Goal: Transaction & Acquisition: Download file/media

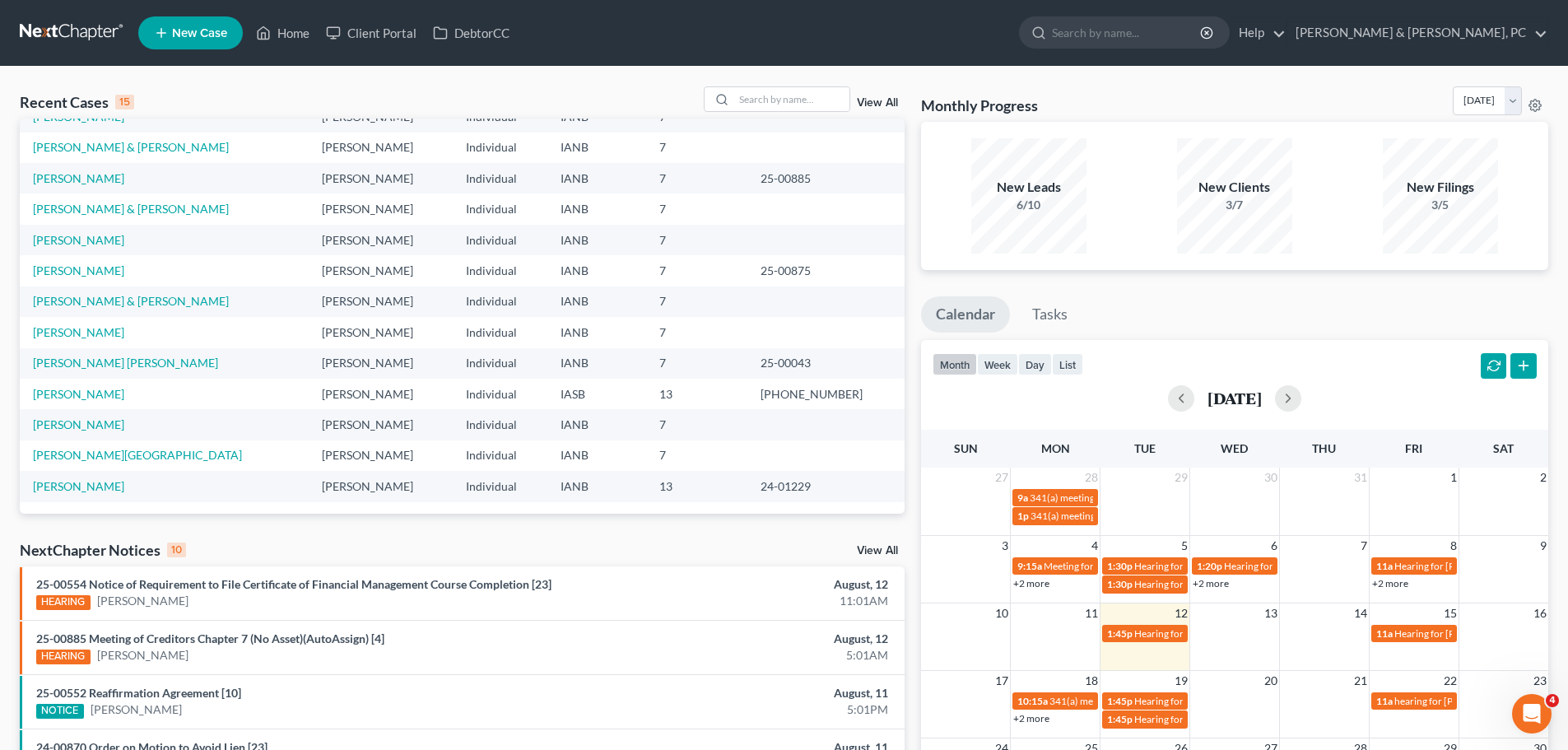
scroll to position [113, 0]
click at [102, 295] on link "[PERSON_NAME] & [PERSON_NAME]" at bounding box center [131, 299] width 196 height 14
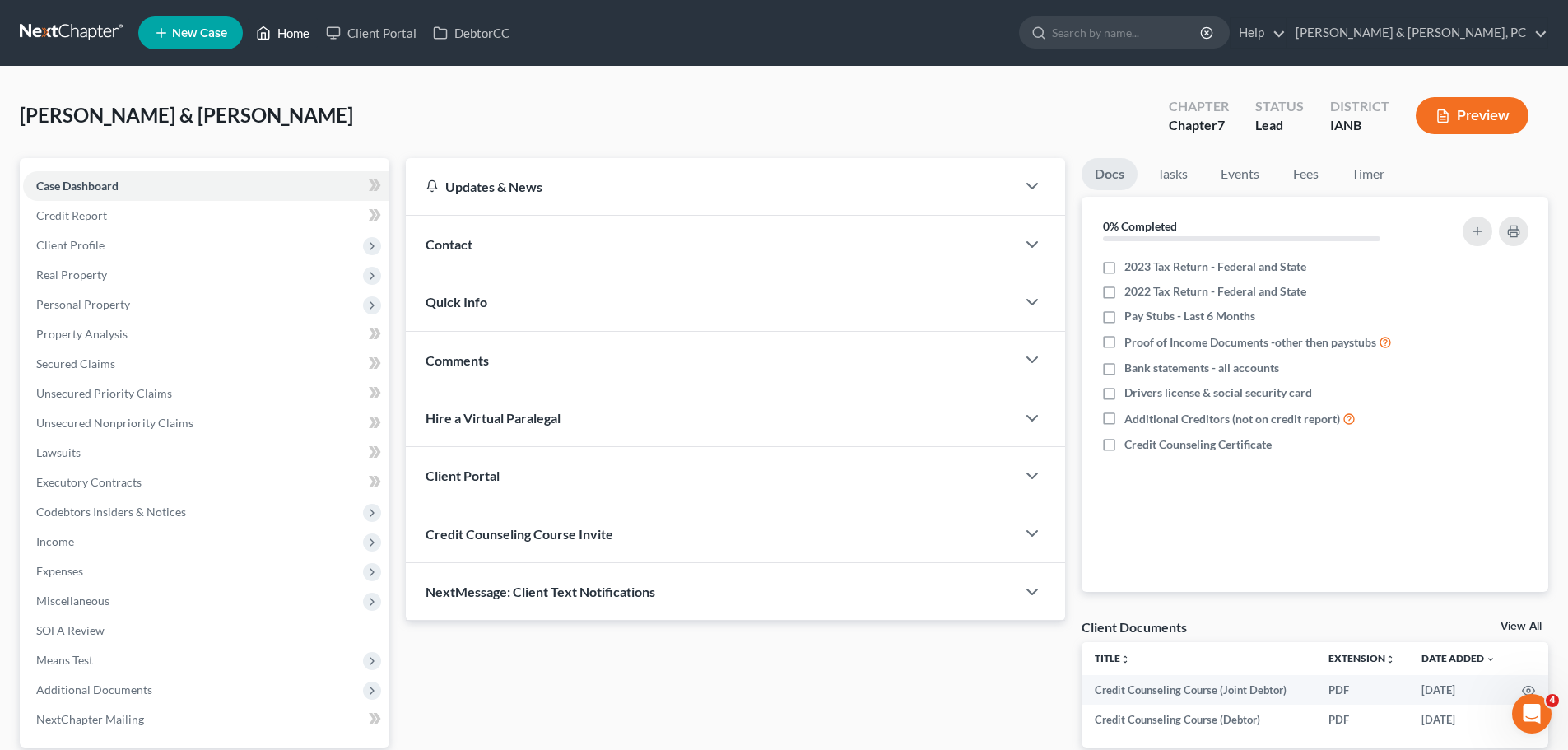
click at [279, 31] on link "Home" at bounding box center [283, 33] width 70 height 30
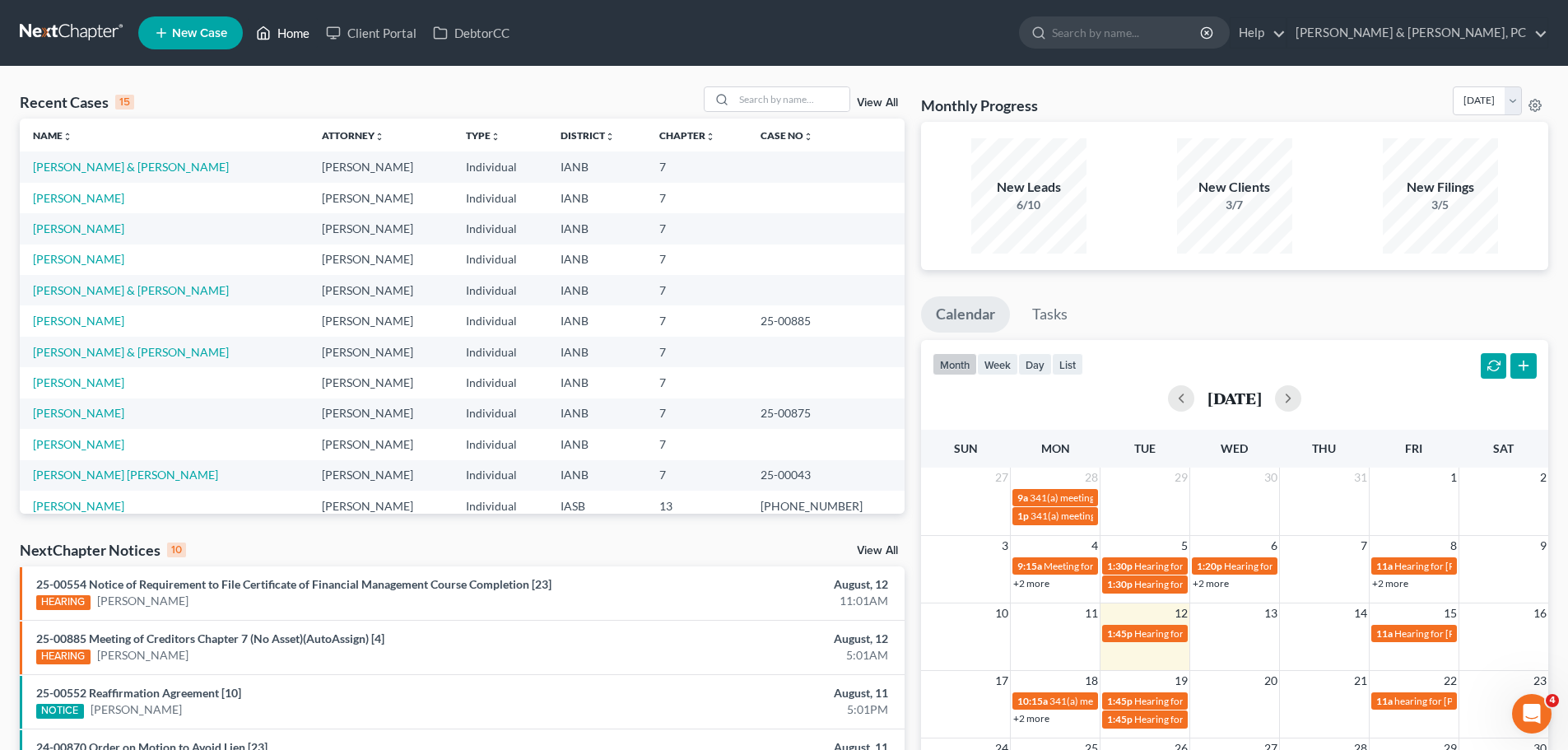
click at [284, 45] on link "Home" at bounding box center [283, 33] width 70 height 30
click at [401, 40] on link "Client Portal" at bounding box center [371, 33] width 107 height 30
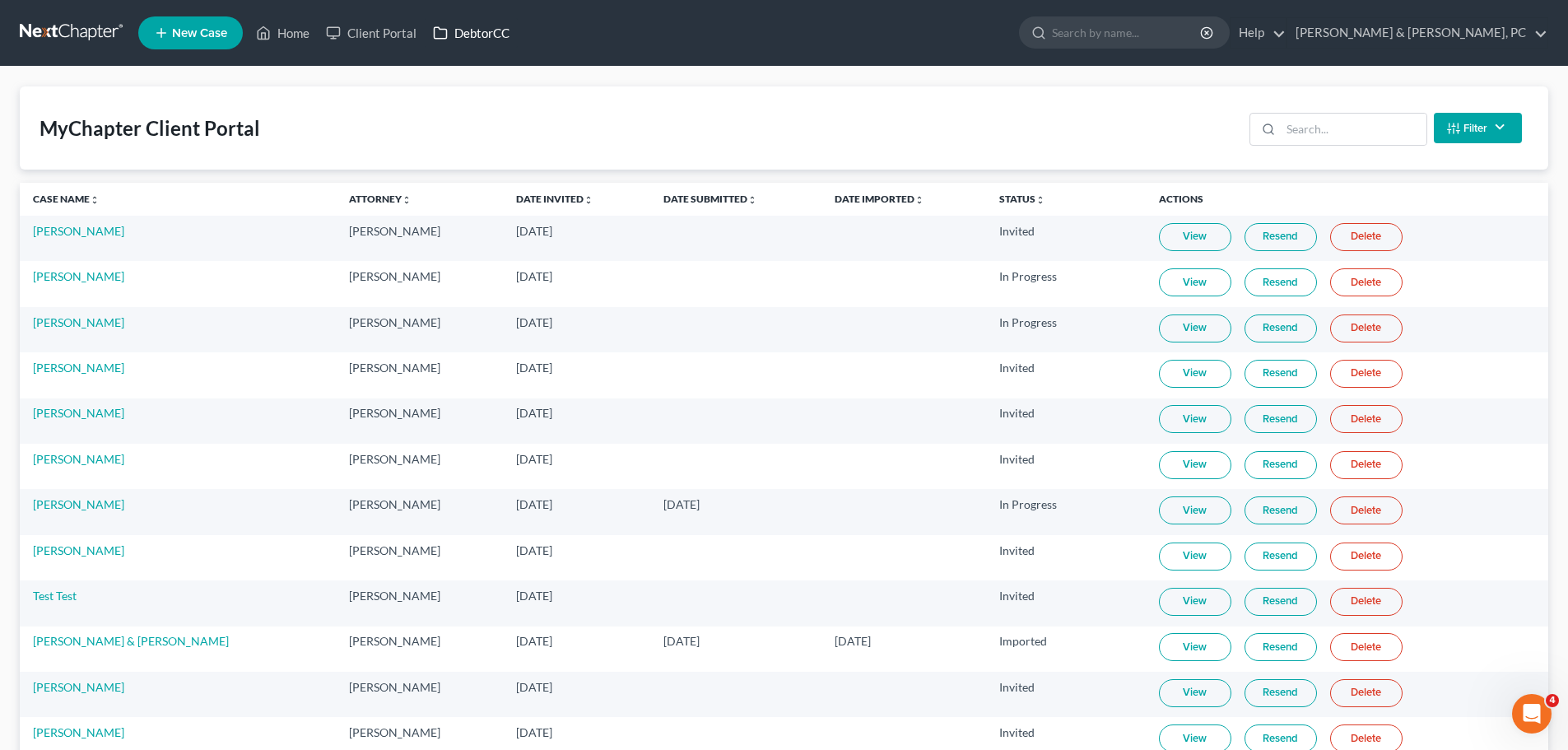
click at [464, 34] on link "DebtorCC" at bounding box center [471, 33] width 93 height 30
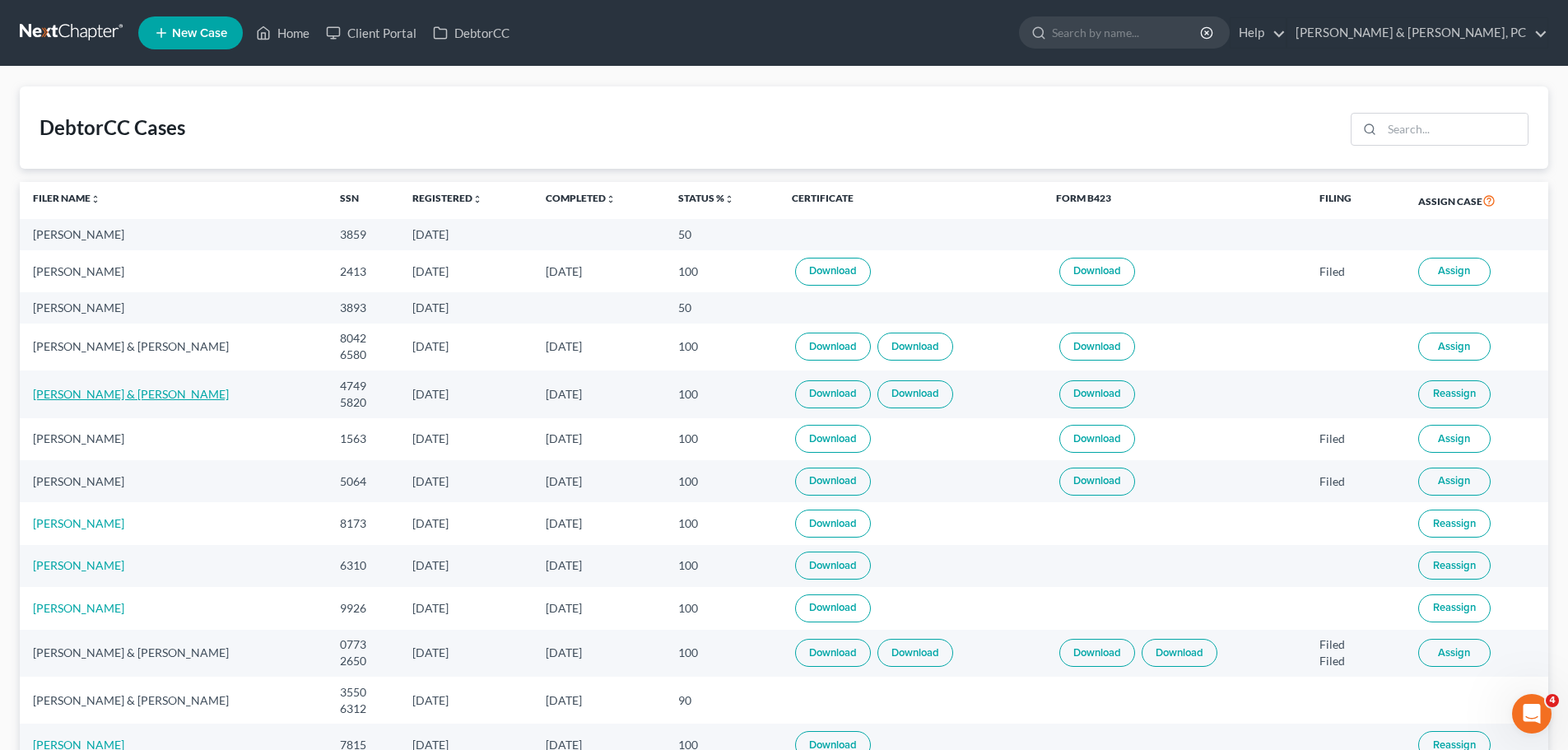
click at [128, 393] on link "[PERSON_NAME] & [PERSON_NAME]" at bounding box center [131, 393] width 196 height 14
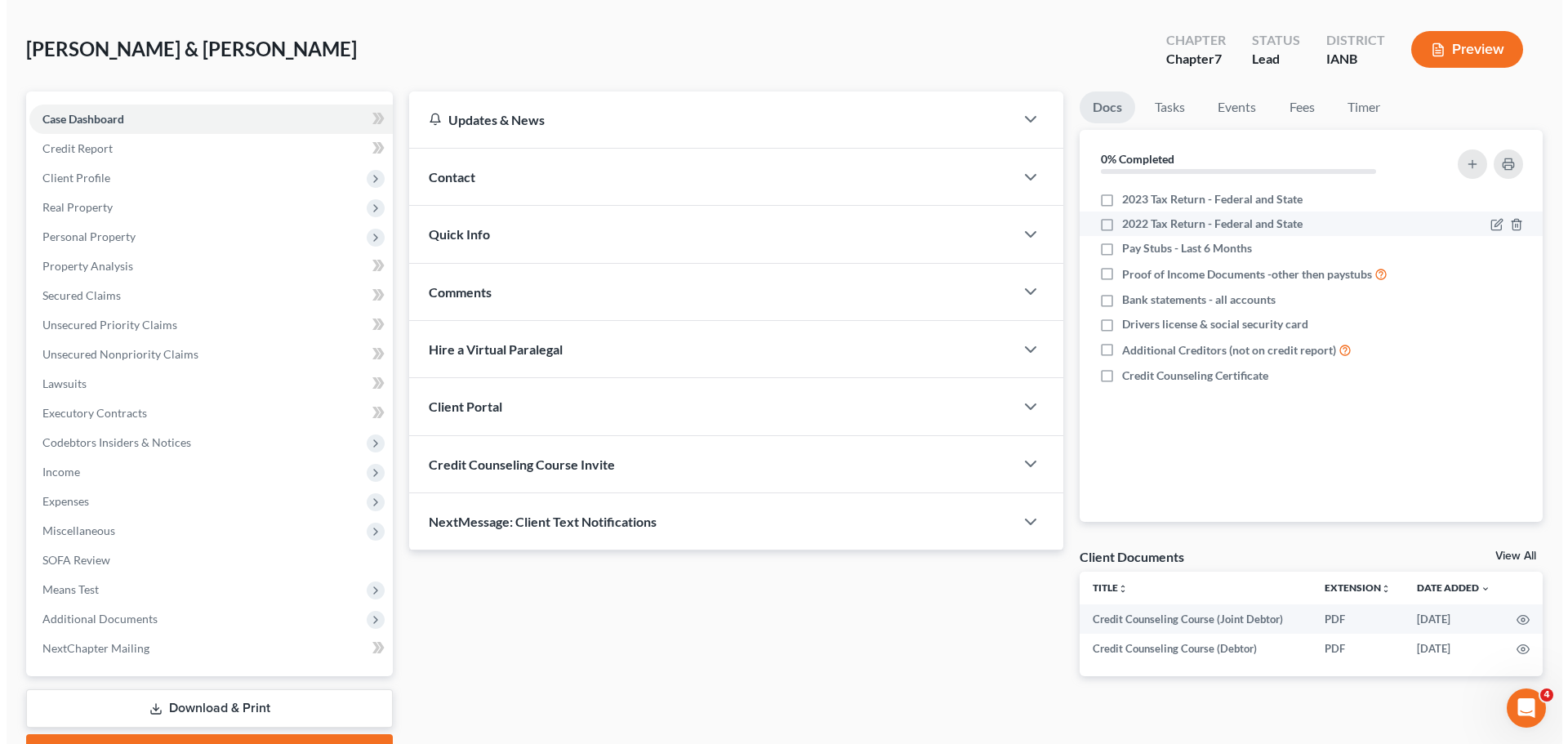
scroll to position [154, 0]
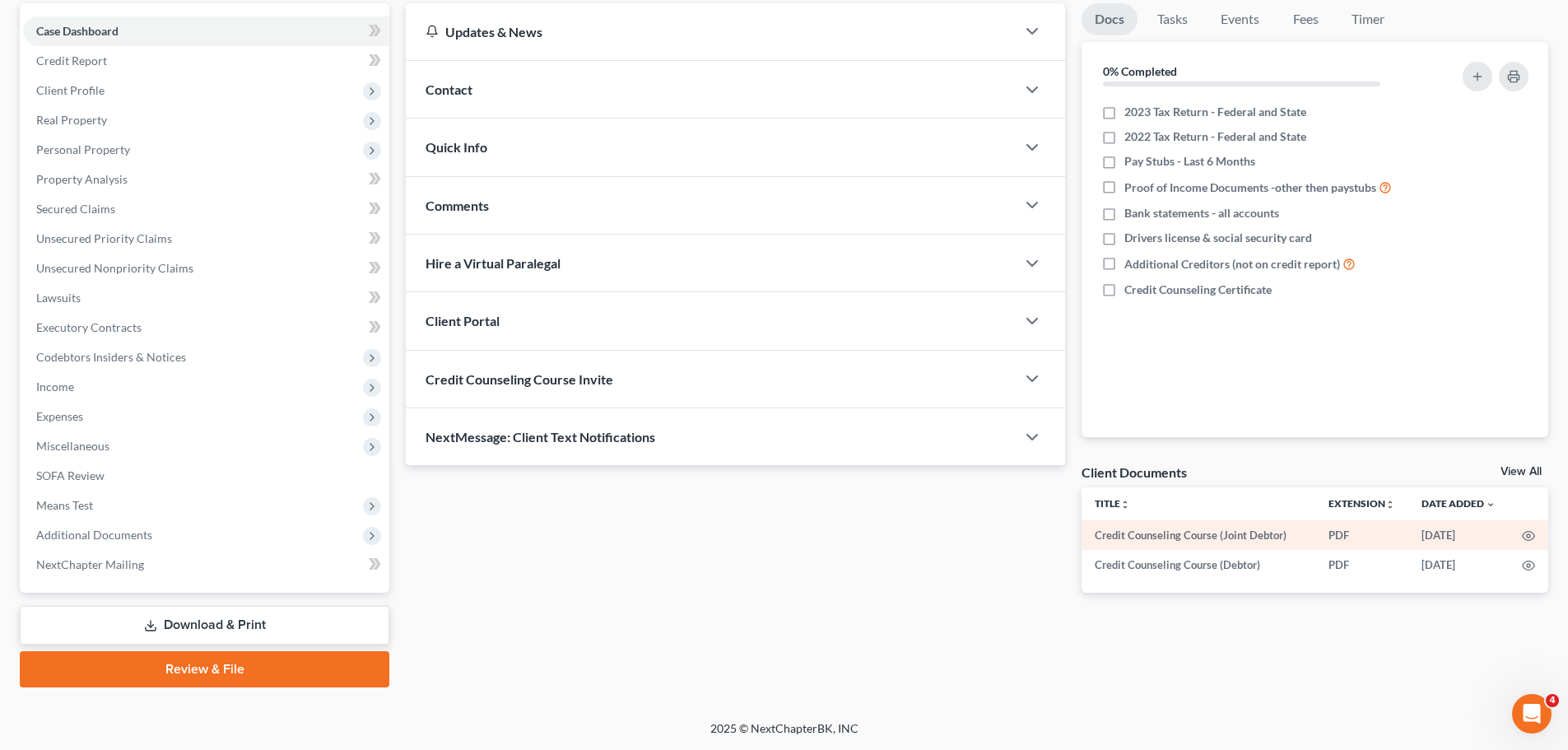
click at [1233, 541] on td "Credit Counseling Course (Joint Debtor)" at bounding box center [1199, 535] width 234 height 30
click at [1532, 538] on icon "button" at bounding box center [1528, 536] width 13 height 13
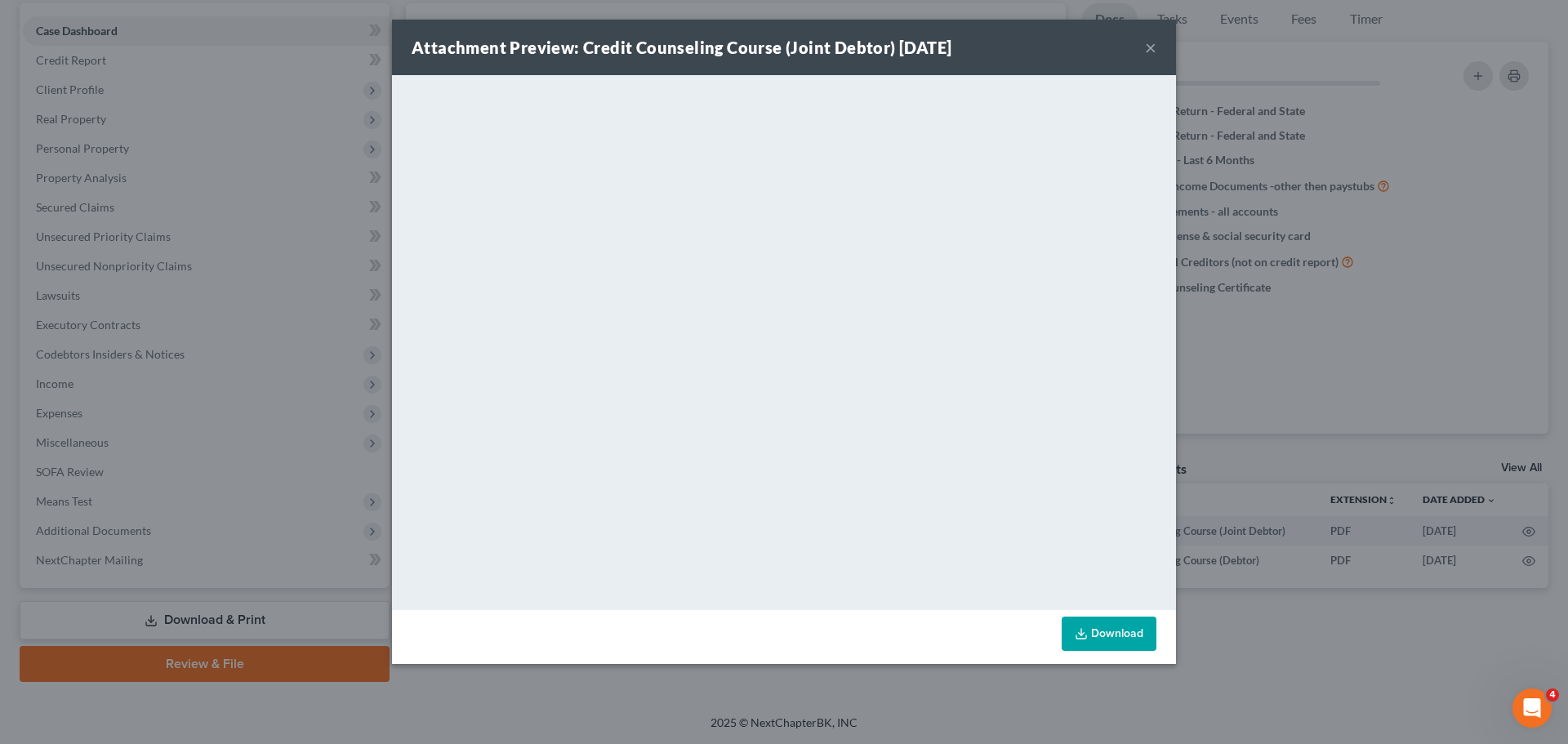
click at [1134, 650] on link "Download" at bounding box center [1109, 634] width 95 height 34
click at [1141, 47] on div "Attachment Preview: Credit Counseling Course (Joint Debtor) [DATE] ×" at bounding box center [784, 47] width 784 height 56
click at [1146, 47] on button "×" at bounding box center [1151, 47] width 11 height 20
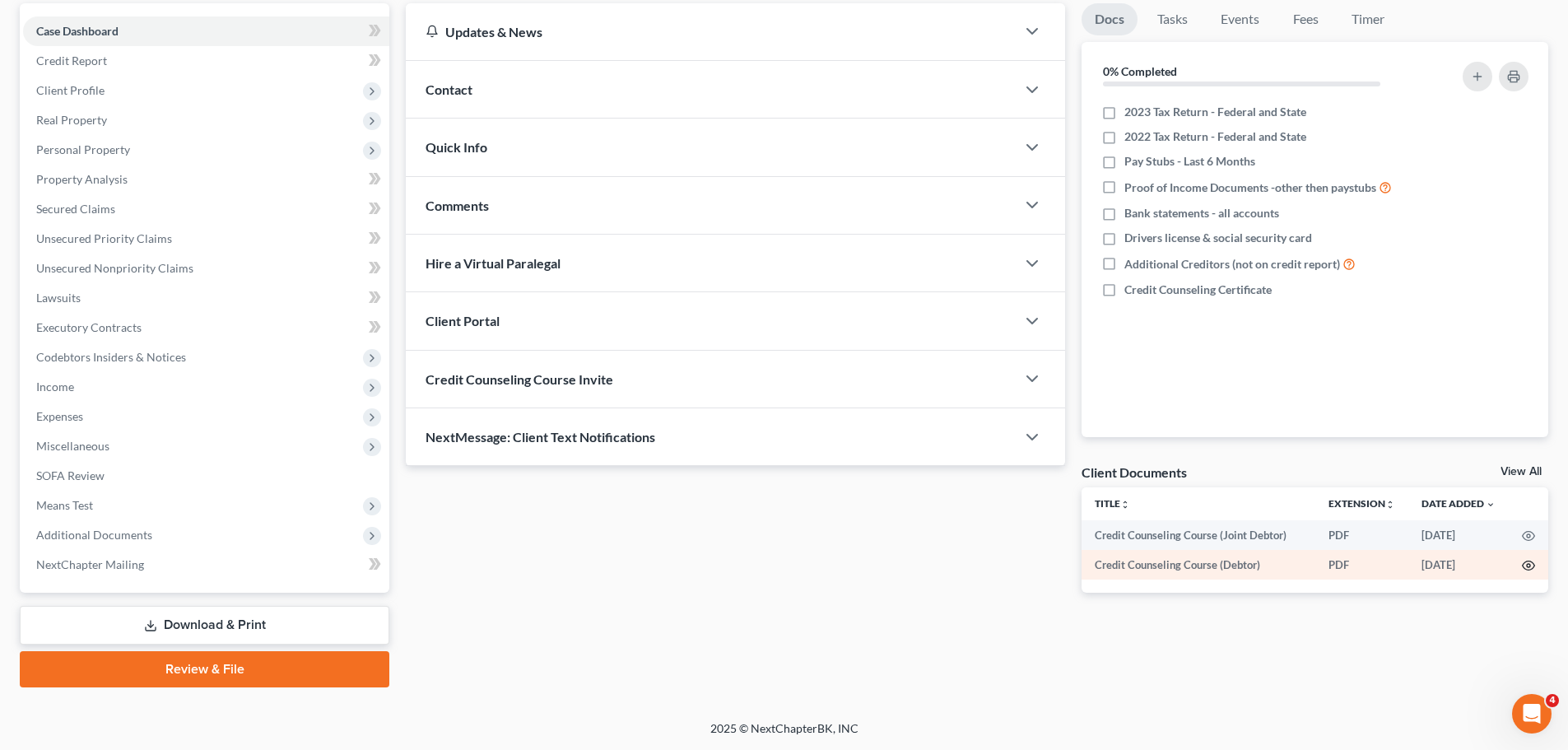
click at [1531, 565] on icon "button" at bounding box center [1528, 565] width 13 height 13
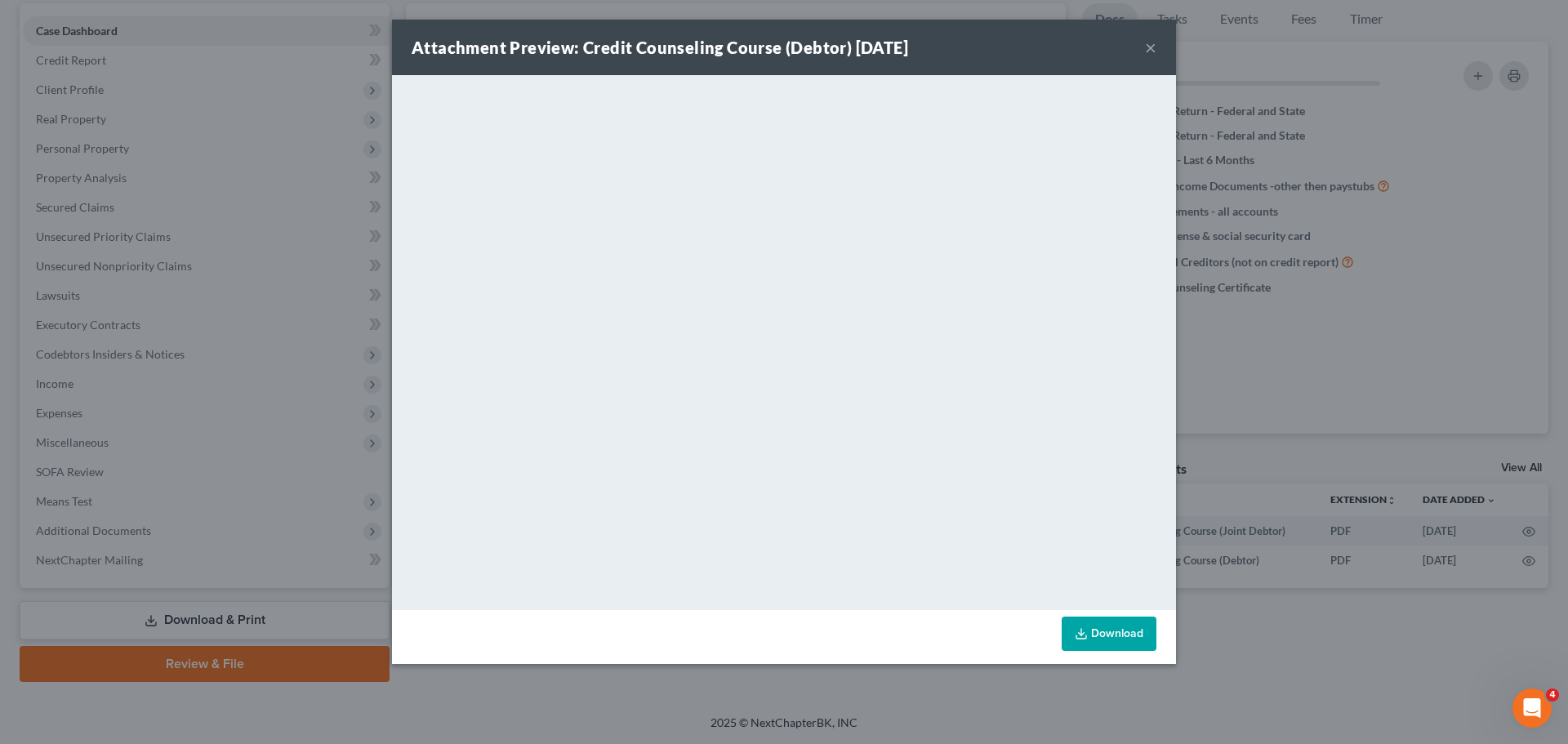
click at [1126, 630] on link "Download" at bounding box center [1109, 634] width 95 height 34
